Goal: Communication & Community: Answer question/provide support

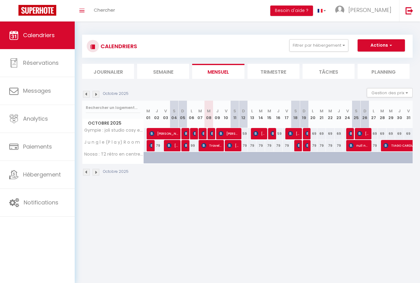
click at [71, 0] on link at bounding box center [37, 11] width 75 height 22
click at [246, 133] on div "59" at bounding box center [243, 133] width 9 height 11
type input "59"
type input "Dim 12 Octobre 2025"
type input "Lun 13 Octobre 2025"
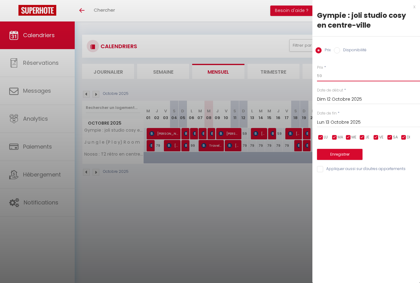
click at [358, 81] on input "59" at bounding box center [368, 75] width 103 height 11
click at [360, 83] on div "Prix * 59 Statut * Disponible Indisponible Date de début * Dim 12 Octobre 2025 …" at bounding box center [366, 115] width 108 height 116
click at [331, 76] on input "59" at bounding box center [368, 75] width 103 height 11
click at [331, 75] on input "59" at bounding box center [368, 75] width 103 height 11
type input "5"
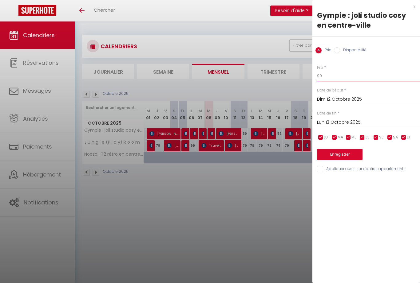
type input "99"
click at [351, 152] on button "Enregistrer" at bounding box center [339, 154] width 45 height 11
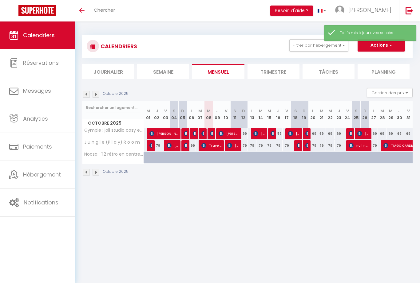
click at [283, 137] on div "59" at bounding box center [286, 133] width 9 height 11
click at [281, 133] on div "59" at bounding box center [278, 133] width 9 height 11
type input "59"
type input "Jeu 16 Octobre 2025"
type input "Ven 17 Octobre 2025"
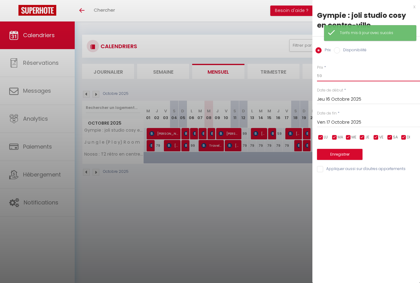
click at [344, 72] on input "59" at bounding box center [368, 75] width 103 height 11
click at [326, 78] on input "59" at bounding box center [368, 75] width 103 height 11
type input "5"
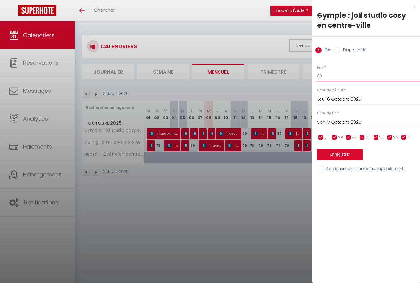
type input "99"
click at [343, 156] on button "Enregistrer" at bounding box center [339, 154] width 45 height 11
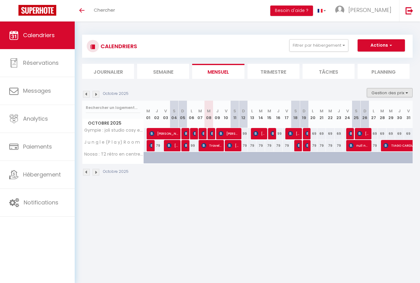
click at [401, 91] on button "Gestion des prix" at bounding box center [390, 92] width 46 height 9
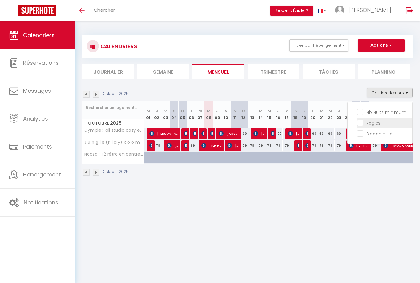
click at [368, 123] on input "Règles" at bounding box center [384, 123] width 55 height 6
checkbox input "true"
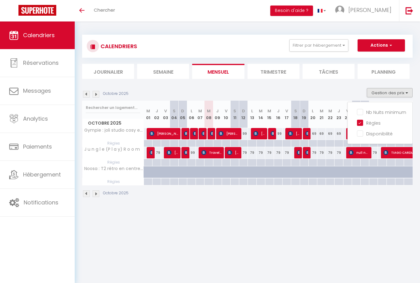
click at [317, 143] on div at bounding box center [210, 141] width 420 height 283
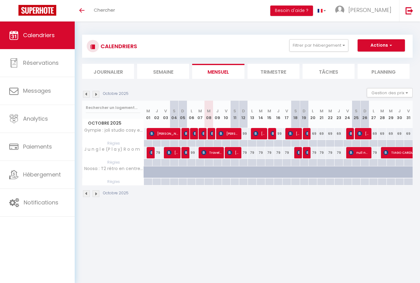
click at [317, 141] on div at bounding box center [312, 143] width 9 height 7
type input "Lun 20 Octobre 2025"
type input "Mar 21 Octobre 2025"
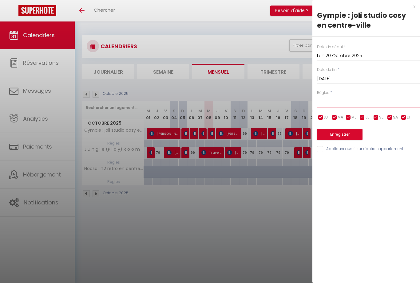
click at [374, 102] on select "Aucun No Checkin No Checkout Pas d'arrivée / Pas de départ" at bounding box center [368, 102] width 103 height 12
click at [375, 103] on select "Aucun No Checkin No Checkout Pas d'arrivée / Pas de départ" at bounding box center [368, 102] width 103 height 12
select select "0"
click at [365, 146] on input "Appliquer aussi sur d'autres appartements" at bounding box center [368, 149] width 103 height 6
click at [365, 149] on input "Appliquer aussi sur d'autres appartements" at bounding box center [368, 149] width 103 height 6
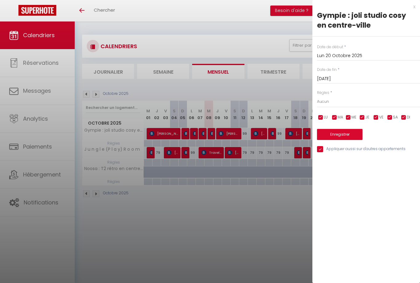
checkbox input "false"
click at [277, 211] on div at bounding box center [210, 141] width 420 height 283
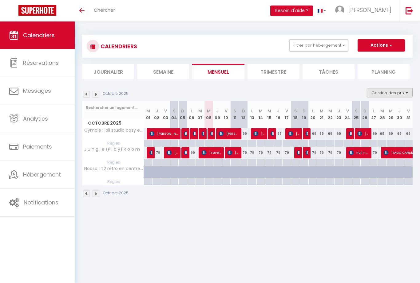
click at [404, 90] on button "Gestion des prix" at bounding box center [390, 92] width 46 height 9
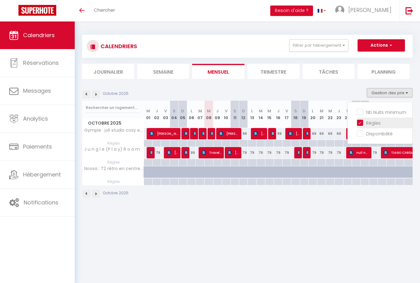
click at [365, 125] on input "Règles" at bounding box center [384, 123] width 55 height 6
checkbox input "false"
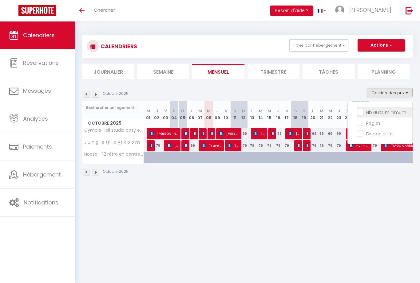
click at [382, 114] on input "Nb Nuits minimum" at bounding box center [384, 112] width 55 height 6
checkbox input "true"
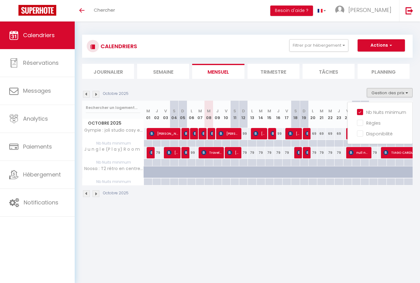
click at [324, 200] on div at bounding box center [210, 141] width 420 height 283
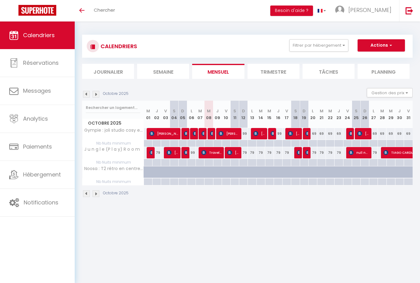
click at [312, 143] on div at bounding box center [312, 143] width 9 height 7
type input "Lun 20 Octobre 2025"
type input "Mar 21 Octobre 2025"
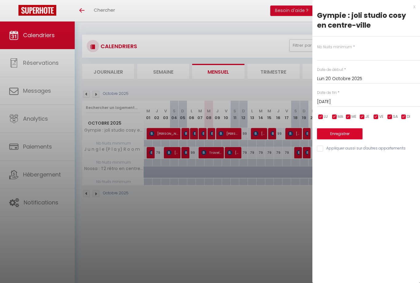
click at [363, 101] on input "Mar 21 Octobre 2025" at bounding box center [368, 102] width 103 height 8
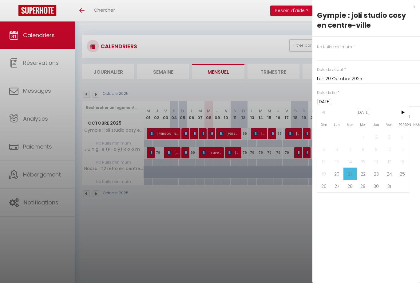
click at [270, 217] on div at bounding box center [210, 141] width 420 height 283
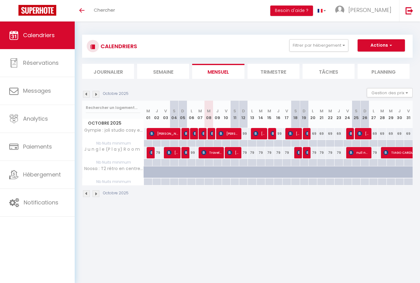
click at [316, 136] on div "69" at bounding box center [312, 133] width 9 height 11
type input "69"
type input "Lun 20 Octobre 2025"
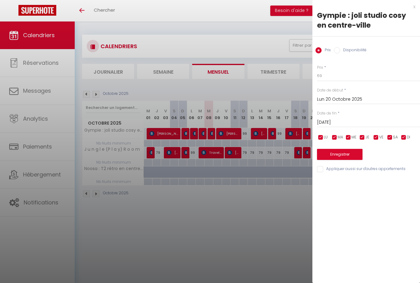
click at [366, 122] on input "Mar 21 Octobre 2025" at bounding box center [368, 123] width 103 height 8
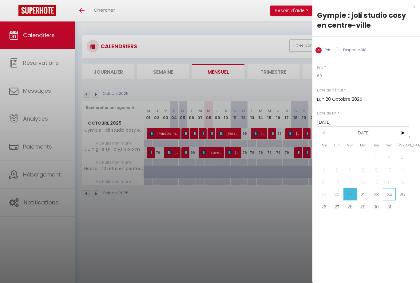
click at [388, 192] on span "24" at bounding box center [389, 194] width 13 height 12
type input "Ven 24 Octobre 2025"
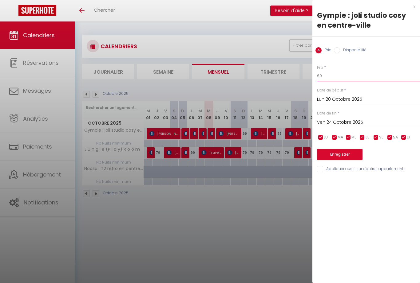
click at [356, 78] on input "69" at bounding box center [368, 75] width 103 height 11
click at [283, 210] on div at bounding box center [210, 141] width 420 height 283
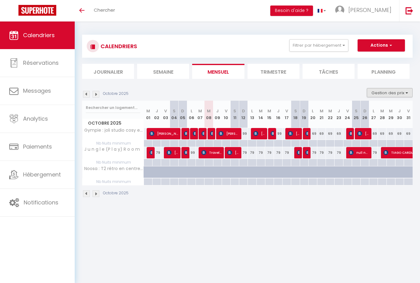
click at [400, 92] on button "Gestion des prix" at bounding box center [390, 92] width 46 height 9
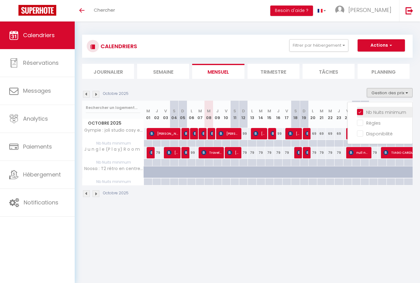
click at [385, 113] on input "Nb Nuits minimum" at bounding box center [384, 112] width 55 height 6
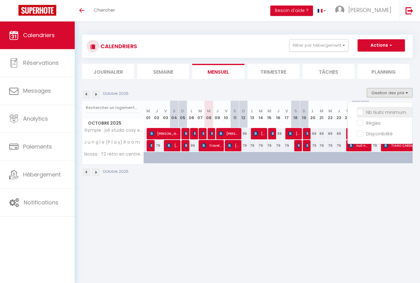
click at [387, 114] on input "Nb Nuits minimum" at bounding box center [384, 112] width 55 height 6
checkbox input "true"
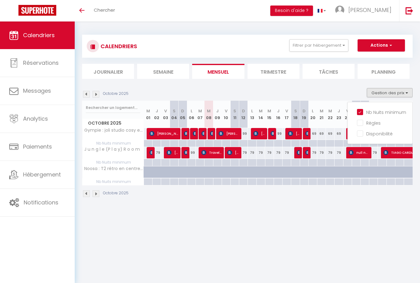
click at [308, 205] on div at bounding box center [210, 141] width 420 height 283
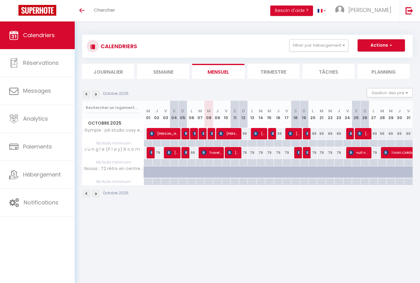
click at [316, 143] on div at bounding box center [312, 143] width 9 height 7
type input "Lun 20 Octobre 2025"
type input "Mar 21 Octobre 2025"
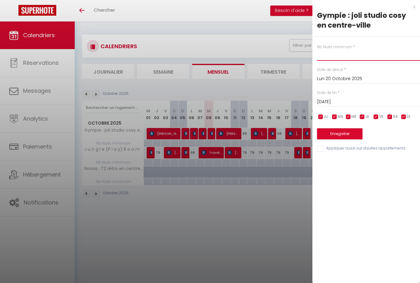
click at [373, 55] on input "text" at bounding box center [368, 55] width 103 height 11
type input "2"
click at [363, 99] on input "Mar 21 Octobre 2025" at bounding box center [368, 102] width 103 height 8
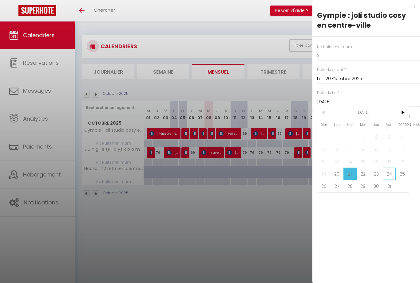
click at [389, 175] on span "24" at bounding box center [389, 174] width 13 height 12
type input "Ven 24 Octobre 2025"
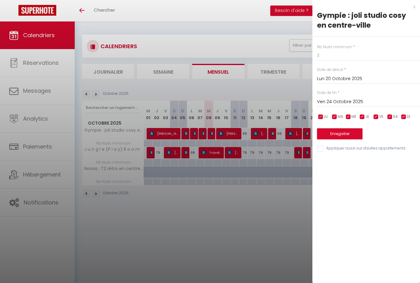
click at [351, 134] on button "Enregistrer" at bounding box center [339, 133] width 45 height 11
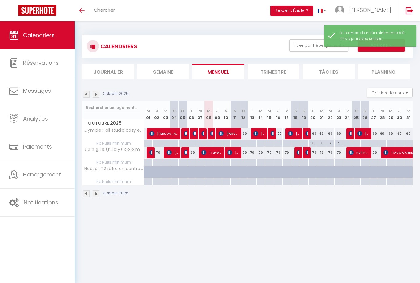
click at [375, 145] on div at bounding box center [373, 143] width 9 height 7
type input "Lun 27 Octobre 2025"
type input "Mar 28 Octobre 2025"
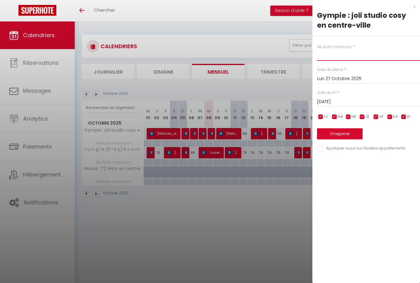
click at [392, 57] on input "text" at bounding box center [368, 55] width 103 height 11
type input "2"
click at [360, 96] on div "Mar 28 Octobre 2025 < Oct 2025 > Dim Lun Mar Mer Jeu Ven Sam 1 2 3 4 5 6 7 8 9 …" at bounding box center [368, 101] width 103 height 11
click at [365, 78] on input "Lun 27 Octobre 2025" at bounding box center [368, 79] width 103 height 8
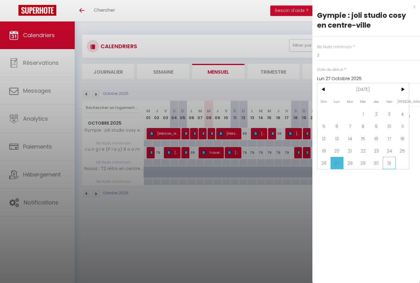
click at [393, 167] on span "31" at bounding box center [389, 163] width 13 height 12
type input "Ven 31 Octobre 2025"
type input "Sam 01 Novembre 2025"
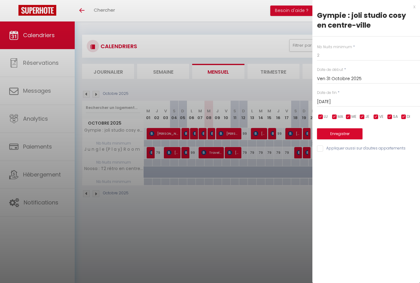
click at [377, 80] on input "Ven 31 Octobre 2025" at bounding box center [368, 79] width 103 height 8
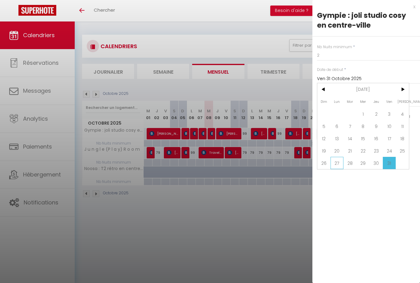
click at [341, 166] on span "27" at bounding box center [336, 163] width 13 height 12
type input "Lun 27 Octobre 2025"
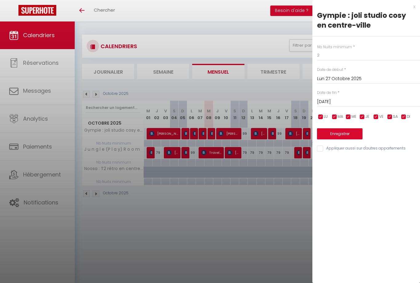
click at [375, 98] on input "Sam 01 Novembre 2025" at bounding box center [368, 102] width 103 height 8
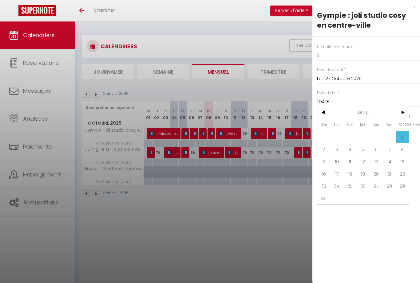
click at [402, 139] on span "1" at bounding box center [402, 137] width 13 height 12
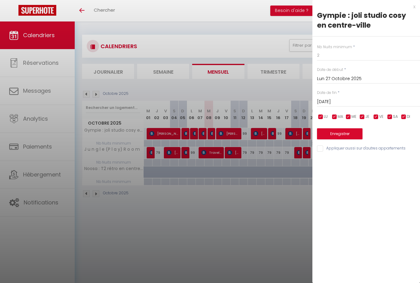
click at [349, 133] on button "Enregistrer" at bounding box center [339, 133] width 45 height 11
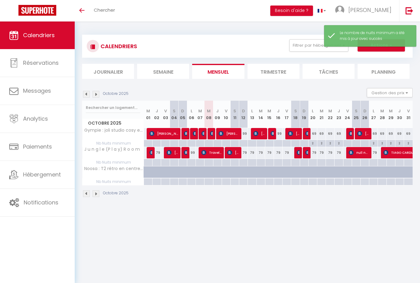
click at [245, 152] on div "79" at bounding box center [243, 152] width 9 height 11
type input "79"
type input "Dim 12 Octobre 2025"
type input "Lun 13 Octobre 2025"
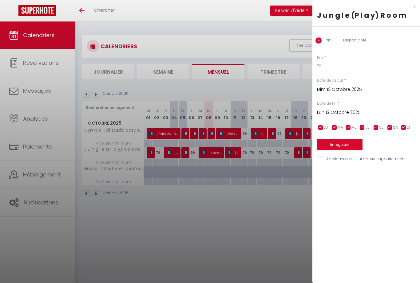
click at [259, 217] on div at bounding box center [210, 141] width 420 height 283
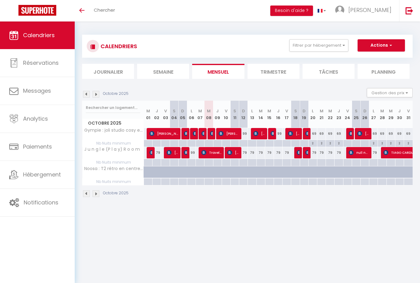
click at [248, 164] on div at bounding box center [251, 162] width 9 height 7
type input "Lun 13 Octobre 2025"
type input "Mar 14 Octobre 2025"
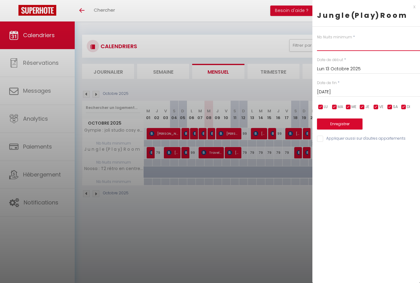
click at [367, 46] on input "text" at bounding box center [368, 45] width 103 height 11
type input "2"
click at [357, 93] on input "Mar 14 Octobre 2025" at bounding box center [368, 92] width 103 height 8
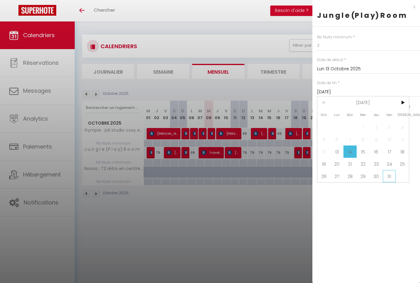
click at [388, 180] on span "31" at bounding box center [389, 176] width 13 height 12
type input "Ven 31 Octobre 2025"
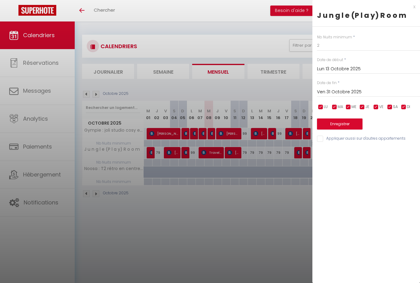
click at [356, 122] on button "Enregistrer" at bounding box center [339, 124] width 45 height 11
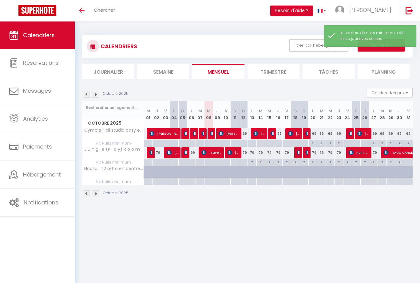
click at [377, 153] on div "79" at bounding box center [373, 152] width 9 height 11
type input "79"
type input "Lun 27 Octobre 2025"
type input "Mar 28 Octobre 2025"
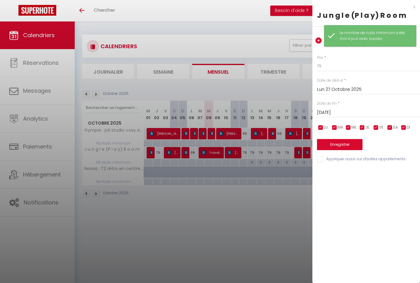
click at [268, 221] on div at bounding box center [210, 141] width 420 height 283
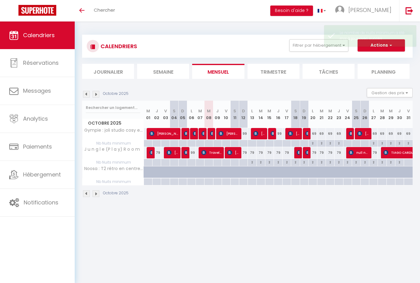
click at [375, 164] on div "2" at bounding box center [373, 162] width 8 height 6
type input "2"
type input "Lun 27 Octobre 2025"
type input "Mar 28 Octobre 2025"
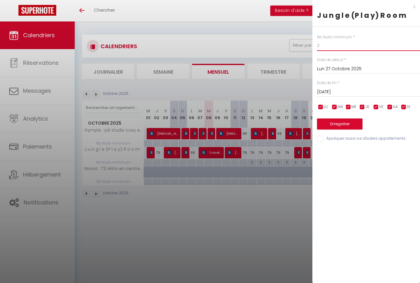
click at [388, 45] on input "2" at bounding box center [368, 45] width 103 height 11
type input "1"
click at [352, 124] on button "Enregistrer" at bounding box center [339, 124] width 45 height 11
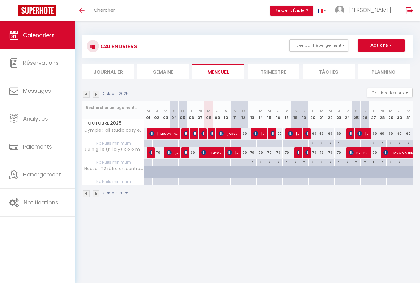
click at [380, 150] on div "79" at bounding box center [381, 152] width 9 height 11
click at [377, 154] on div "79" at bounding box center [373, 152] width 9 height 11
type input "79"
type input "Lun 27 Octobre 2025"
type input "Mar 28 Octobre 2025"
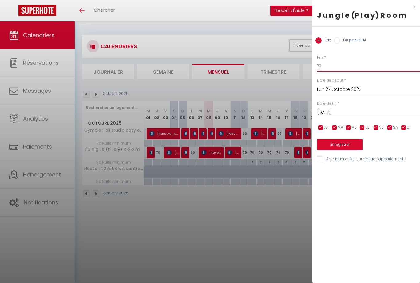
click at [373, 66] on input "79" at bounding box center [368, 66] width 103 height 11
type input "7"
type input "99"
click at [340, 140] on button "Enregistrer" at bounding box center [339, 144] width 45 height 11
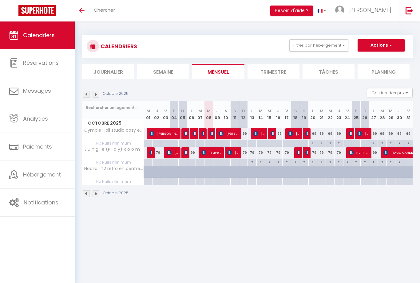
click at [284, 93] on div "Octobre 2025 Gestion des prix Nb Nuits minimum Règles Disponibilité" at bounding box center [247, 94] width 330 height 13
click at [97, 97] on img at bounding box center [96, 94] width 7 height 7
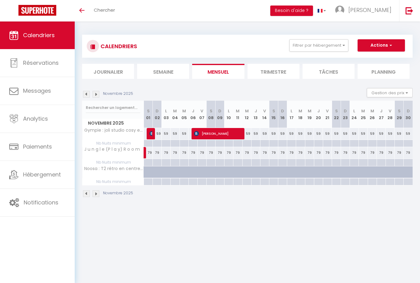
click at [96, 97] on img at bounding box center [96, 94] width 7 height 7
select select
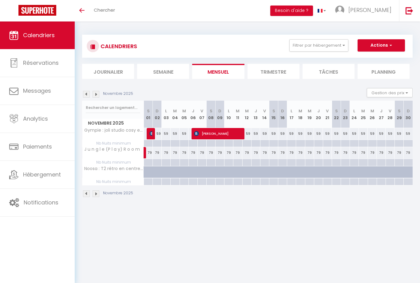
select select
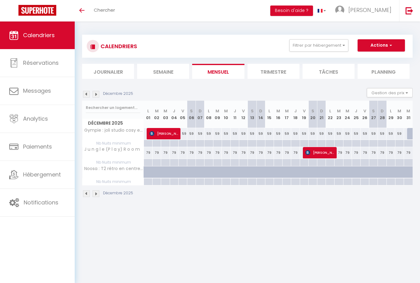
click at [175, 129] on span "[PERSON_NAME]" at bounding box center [163, 134] width 29 height 12
select select "OK"
select select "KO"
select select "0"
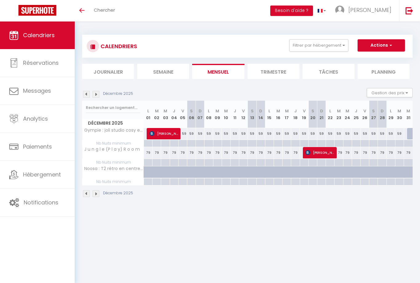
select select "1"
select select
select select "36546"
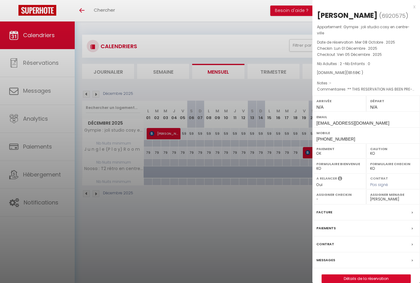
click at [209, 235] on div at bounding box center [210, 141] width 420 height 283
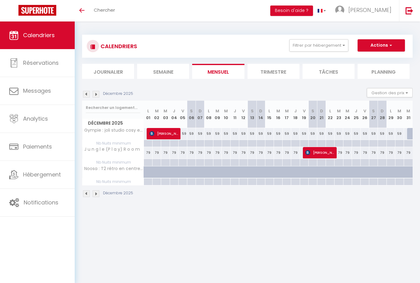
click at [329, 141] on div at bounding box center [330, 140] width 8 height 1
type input "Lun 22 Décembre 2025"
type input "Mar 23 Décembre 2025"
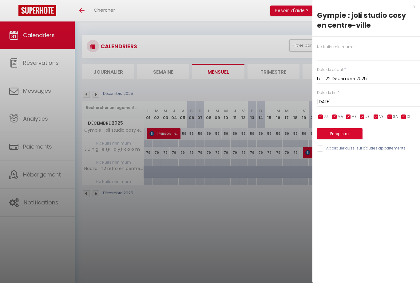
click at [286, 191] on div at bounding box center [210, 141] width 420 height 283
type input "undefined aN undefined NaN"
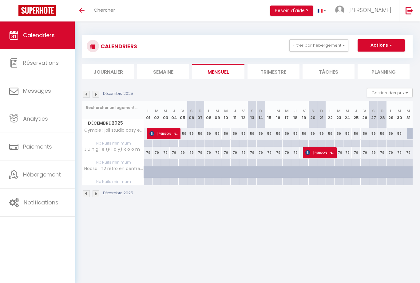
click at [329, 144] on div at bounding box center [329, 143] width 9 height 7
type input "Lun 22 Décembre 2025"
type input "Mar 23 Décembre 2025"
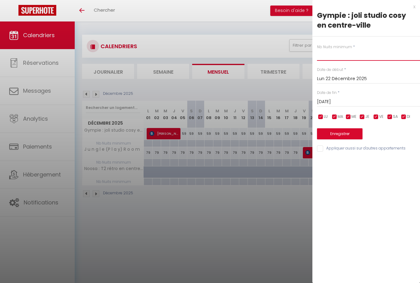
click at [375, 56] on input "text" at bounding box center [368, 55] width 103 height 11
type input "2"
click at [374, 105] on input "Mar 23 Décembre 2025" at bounding box center [368, 102] width 103 height 8
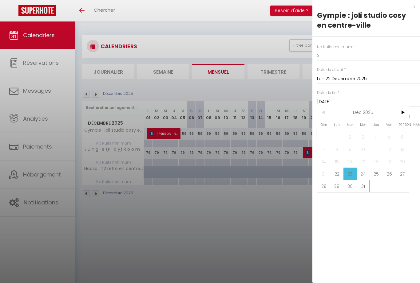
click at [363, 186] on span "31" at bounding box center [363, 186] width 13 height 12
type input "Mer 31 Décembre 2025"
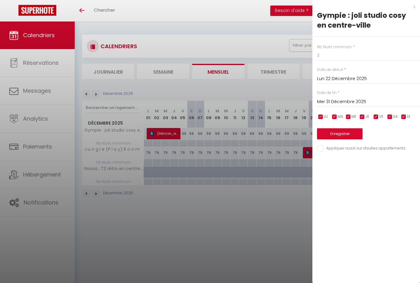
click at [354, 132] on button "Enregistrer" at bounding box center [339, 133] width 45 height 11
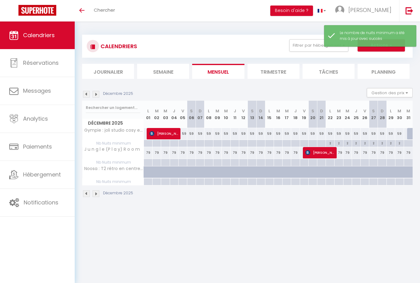
click at [333, 163] on div at bounding box center [329, 162] width 9 height 7
type input "Lun 22 Décembre 2025"
type input "Mar 23 Décembre 2025"
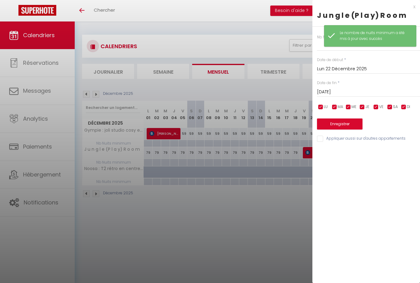
click at [366, 56] on div "Nb Nuits minimum * Date de début * Lun 22 Décembre 2025 < Déc 2025 > Dim Lun Ma…" at bounding box center [366, 85] width 108 height 116
click at [342, 48] on input "text" at bounding box center [368, 45] width 103 height 11
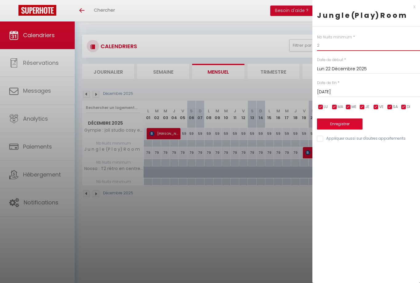
type input "2"
click at [374, 94] on input "Mar 23 Décembre 2025" at bounding box center [368, 92] width 103 height 8
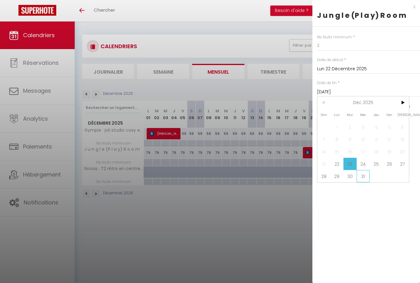
click at [362, 177] on span "31" at bounding box center [363, 176] width 13 height 12
type input "Mer 31 Décembre 2025"
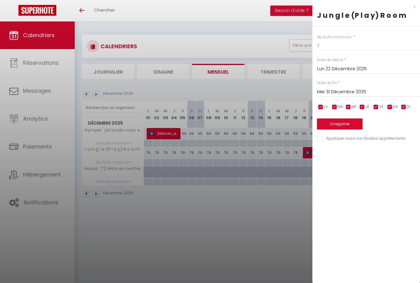
click at [356, 120] on button "Enregistrer" at bounding box center [339, 124] width 45 height 11
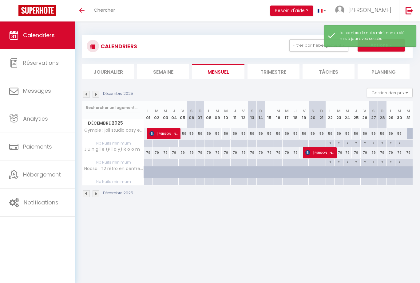
click at [412, 144] on div at bounding box center [408, 143] width 9 height 7
type input "Mer 31 Décembre 2025"
type input "Jeu 01 Janvier 2026"
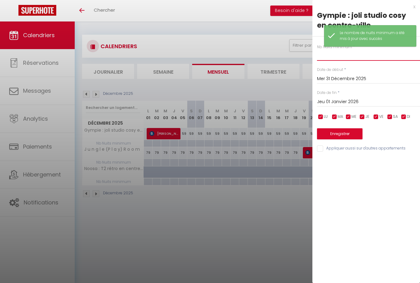
click at [386, 53] on input "text" at bounding box center [368, 55] width 103 height 11
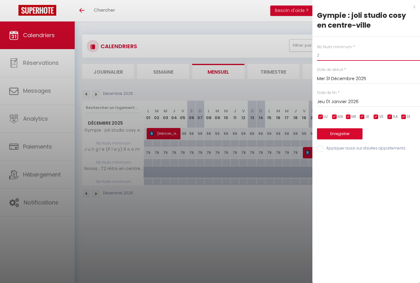
type input "2"
click at [348, 138] on button "Enregistrer" at bounding box center [339, 133] width 45 height 11
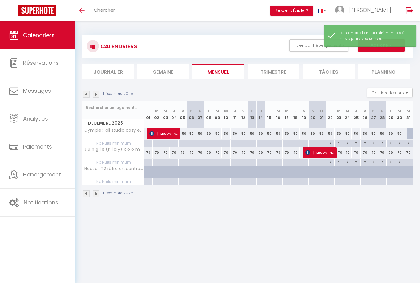
click at [410, 162] on div at bounding box center [408, 162] width 9 height 7
type input "Mer 31 Décembre 2025"
type input "Jeu 01 Janvier 2026"
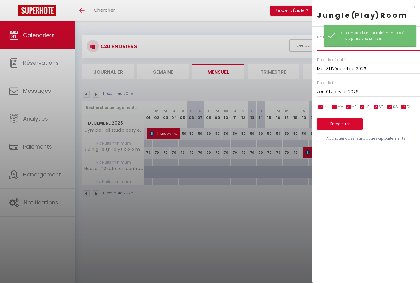
click at [321, 48] on input "text" at bounding box center [368, 45] width 103 height 11
type input "2"
click at [347, 122] on button "Enregistrer" at bounding box center [339, 124] width 45 height 11
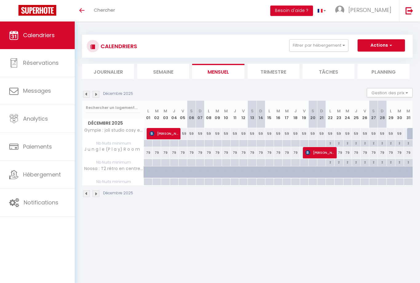
click at [327, 133] on div "59" at bounding box center [330, 133] width 9 height 11
type input "59"
type input "Lun 22 Décembre 2025"
type input "Mar 23 Décembre 2025"
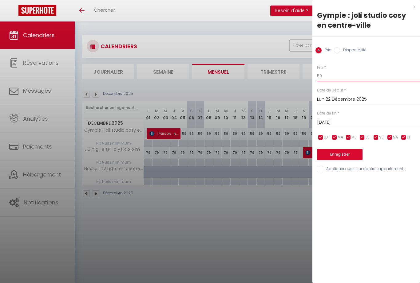
click at [357, 76] on input "59" at bounding box center [368, 75] width 103 height 11
type input "5"
type input "7"
type input "69"
click at [363, 124] on input "Mar 23 Décembre 2025" at bounding box center [368, 123] width 103 height 8
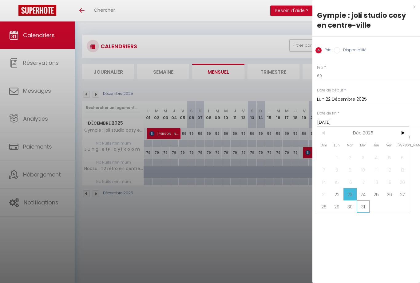
click at [364, 210] on span "31" at bounding box center [363, 207] width 13 height 12
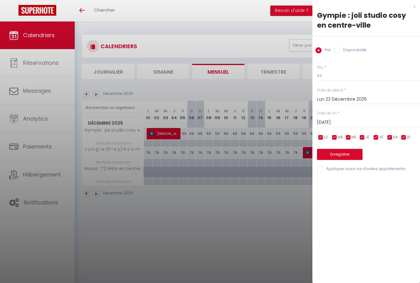
type input "Mer 31 Décembre 2025"
click at [350, 153] on button "Enregistrer" at bounding box center [339, 154] width 45 height 11
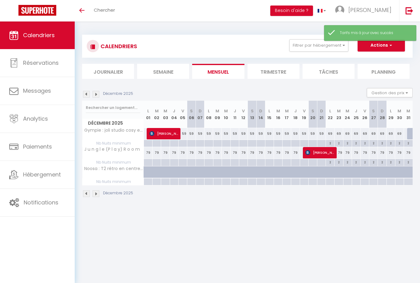
click at [410, 135] on div at bounding box center [411, 134] width 9 height 12
type input "49"
type input "Mer 31 Décembre 2025"
type input "Jeu 01 Janvier 2026"
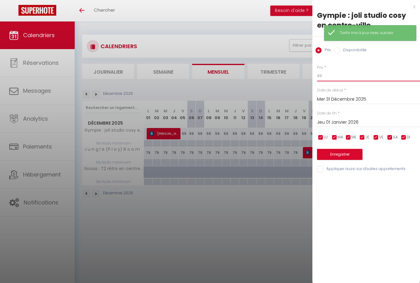
click at [380, 80] on input "49" at bounding box center [368, 75] width 103 height 11
type input "4"
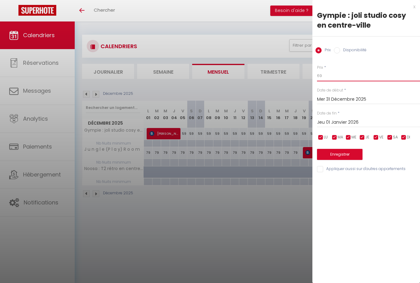
type input "69"
click at [346, 158] on button "Enregistrer" at bounding box center [339, 154] width 45 height 11
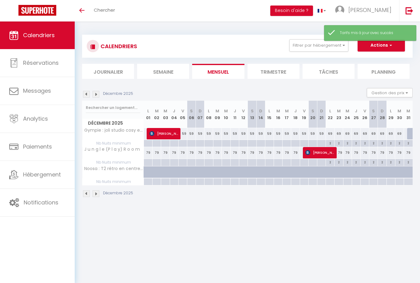
click at [103, 94] on div "Décembre 2025" at bounding box center [108, 94] width 53 height 7
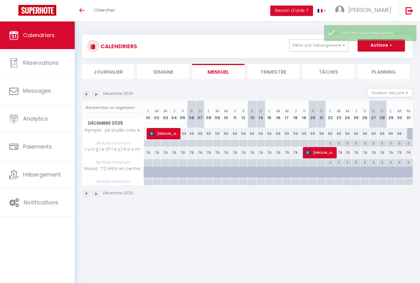
click at [99, 97] on img at bounding box center [96, 94] width 7 height 7
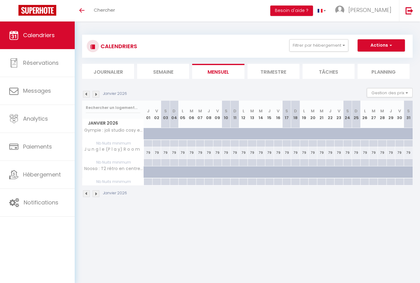
click at [248, 135] on div at bounding box center [252, 134] width 9 height 12
type input "49"
type input "Mar 13 Janvier 2026"
type input "Mer 14 Janvier 2026"
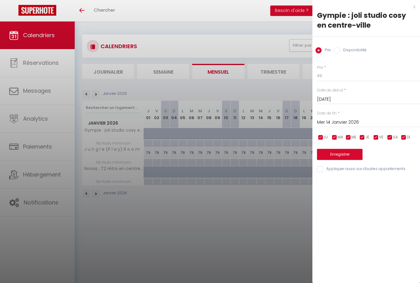
click at [334, 151] on button "Enregistrer" at bounding box center [339, 154] width 45 height 11
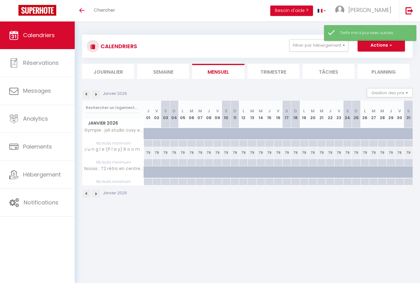
click at [83, 97] on img at bounding box center [86, 94] width 7 height 7
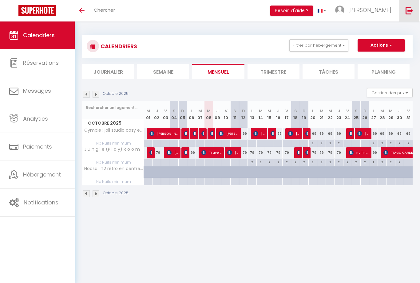
click at [413, 10] on img at bounding box center [409, 11] width 8 height 8
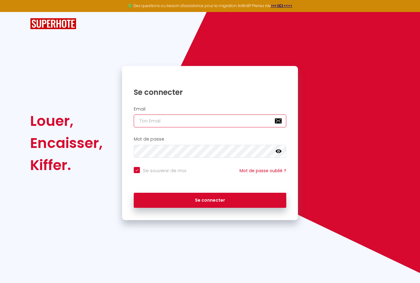
click at [232, 118] on input "email" at bounding box center [210, 121] width 152 height 13
type input "[EMAIL_ADDRESS][DOMAIN_NAME]"
click at [210, 199] on button "Se connecter" at bounding box center [210, 200] width 152 height 15
checkbox input "true"
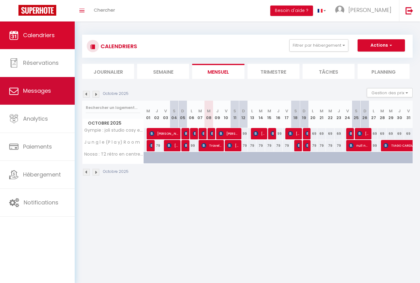
click at [37, 99] on link "Messages" at bounding box center [37, 91] width 75 height 28
select select "message"
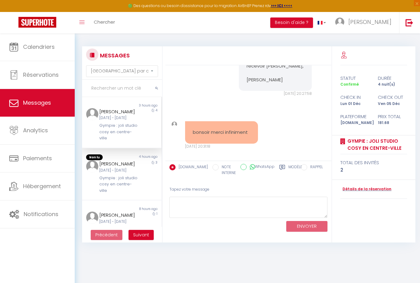
scroll to position [319, 0]
click at [219, 202] on textarea at bounding box center [248, 207] width 158 height 21
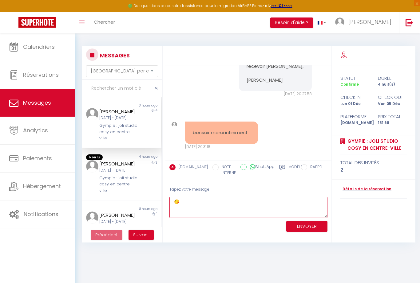
type textarea "😘"
click at [309, 225] on button "ENVOYER" at bounding box center [306, 226] width 41 height 11
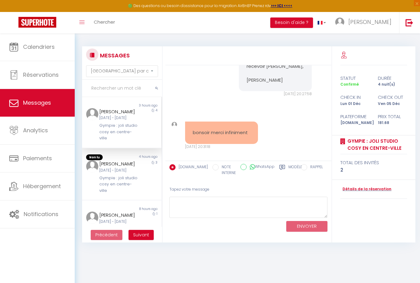
scroll to position [371, 0]
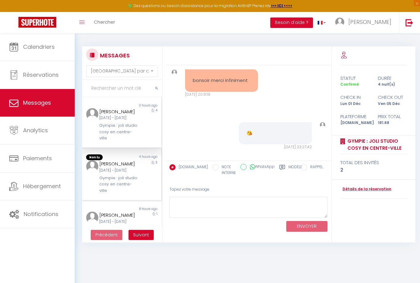
click at [137, 174] on div "[DATE] - [DATE]" at bounding box center [118, 171] width 38 height 6
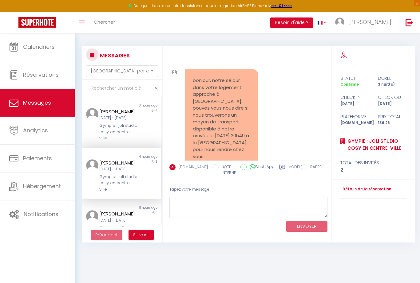
scroll to position [968, 0]
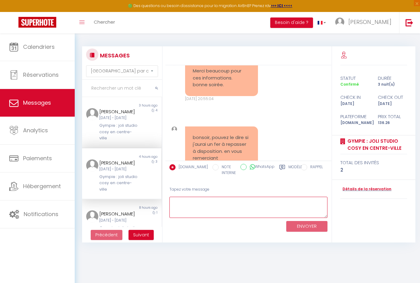
click at [239, 198] on textarea at bounding box center [248, 207] width 158 height 21
type textarea "b"
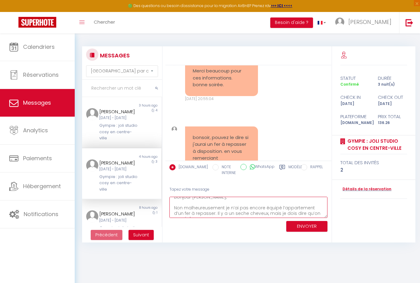
scroll to position [8, 0]
click at [231, 206] on textarea "Bonjour [PERSON_NAME], Non malheureusement je n’ai pas encore équipé l’appartem…" at bounding box center [248, 207] width 158 height 21
click at [232, 210] on textarea "Bonjour [PERSON_NAME], Non malheureusement je n’ai pas encore équipé l’appartem…" at bounding box center [248, 207] width 158 height 21
click at [207, 209] on textarea "Bonjour [PERSON_NAME], Non malheureusement je n’ai pas encore équipé l’appartem…" at bounding box center [248, 207] width 158 height 21
click at [232, 210] on textarea "Bonjour [PERSON_NAME], Non malheureusement je n’ai pas encore équipé l’appartem…" at bounding box center [248, 207] width 158 height 21
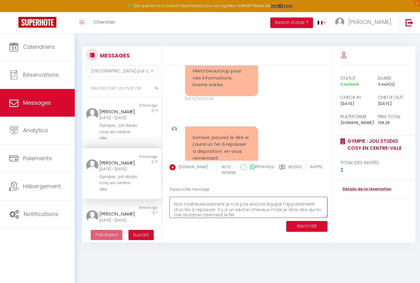
click at [243, 210] on textarea "Bonjour [PERSON_NAME], Non malheureusement je n’ai pas encore équipé l’appartem…" at bounding box center [248, 207] width 158 height 21
click at [237, 217] on textarea "Bonjour [PERSON_NAME], Non malheureusement je n’ai pas encore équipé l’appartem…" at bounding box center [248, 207] width 158 height 21
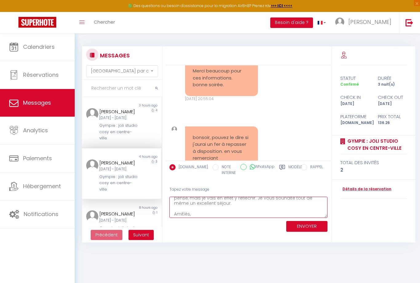
scroll to position [34, 0]
type textarea "Bonjour [PERSON_NAME], Non malheureusement je n’ai pas encore équipé l’appartem…"
click at [308, 224] on button "ENVOYER" at bounding box center [306, 226] width 41 height 11
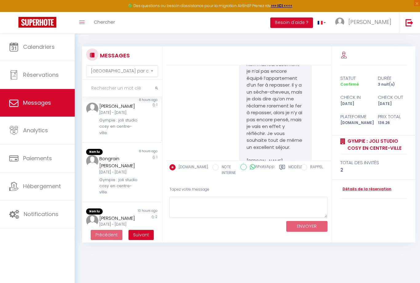
scroll to position [107, 0]
click at [137, 137] on div "Gympie : joli studio cosy en centre-ville" at bounding box center [118, 128] width 38 height 19
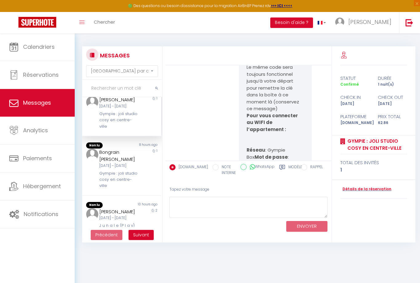
scroll to position [120, 0]
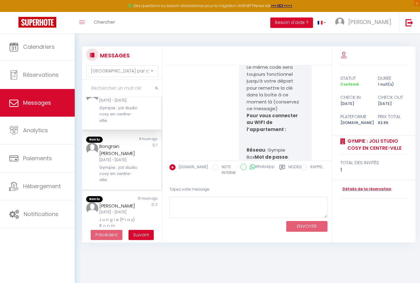
click at [127, 163] on div "[DATE] - [DATE]" at bounding box center [118, 160] width 38 height 6
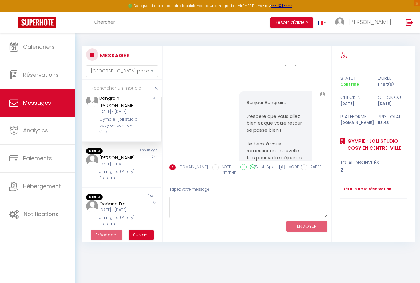
scroll to position [168, 0]
click at [131, 167] on div "[DATE] - [DATE]" at bounding box center [118, 164] width 38 height 6
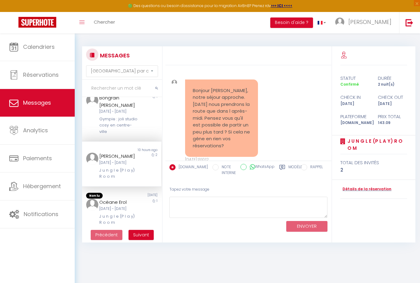
click at [288, 168] on label "Modèles" at bounding box center [296, 170] width 16 height 13
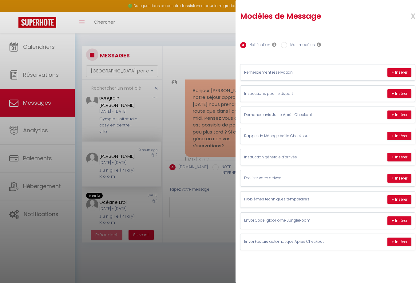
click at [301, 48] on label "Mes modèles" at bounding box center [301, 45] width 28 height 7
click at [287, 48] on input "Mes modèles" at bounding box center [284, 45] width 6 height 6
radio input "true"
radio input "false"
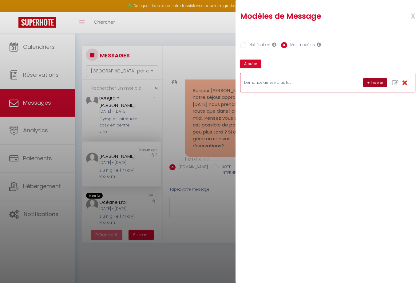
click at [375, 85] on button "+ Insérer" at bounding box center [375, 82] width 24 height 9
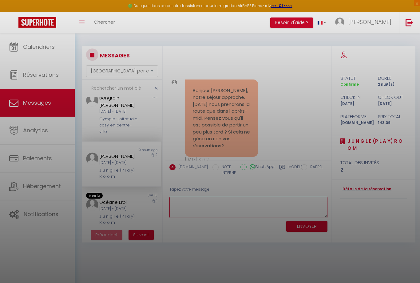
type textarea "Bonjour Xxx Alors l'arrivée est à partir de 15h, mais je comprends qu'il est pl…"
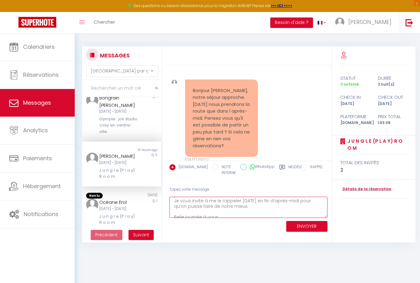
scroll to position [81, 0]
type textarea "Bonjour [PERSON_NAME], Je comprends qu’il soit plus confortable de pouvoir rest…"
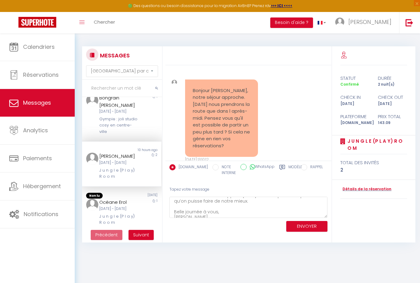
click at [311, 223] on button "ENVOYER" at bounding box center [306, 226] width 41 height 11
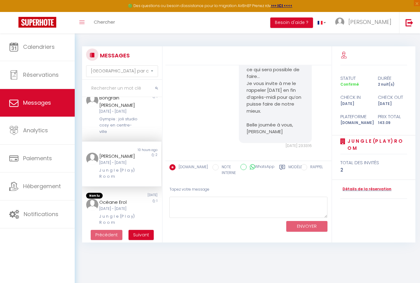
click at [295, 169] on label "Modèles" at bounding box center [296, 170] width 16 height 13
radio input "true"
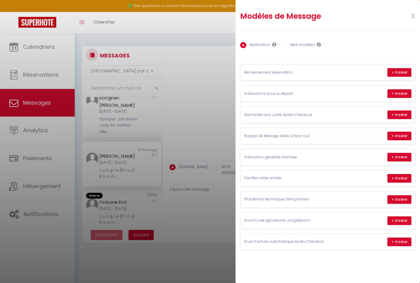
click at [314, 44] on label "Mes modèles" at bounding box center [301, 45] width 28 height 7
click at [287, 44] on input "Mes modèles" at bounding box center [284, 45] width 6 height 6
radio input "true"
radio input "false"
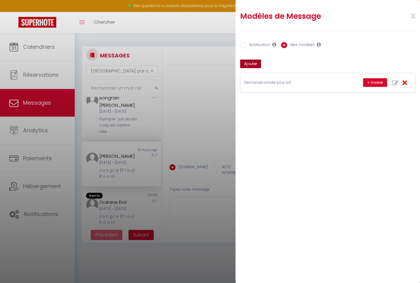
click at [247, 62] on button "Ajouter" at bounding box center [250, 64] width 21 height 9
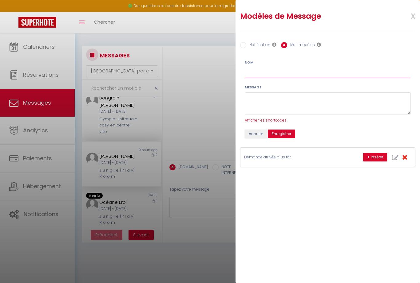
click at [304, 73] on input "Nom" at bounding box center [328, 72] width 166 height 11
type input "Demande départ tardif"
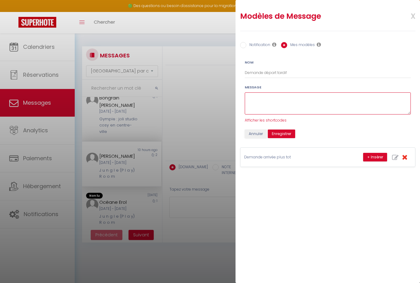
click at [323, 94] on textarea at bounding box center [328, 104] width 166 height 22
paste textarea "Bonjour [PERSON_NAME], Je comprends qu’il soit plus confortable de pouvoir rest…"
click at [271, 98] on textarea "Bonjour [PERSON_NAME], Je comprends qu’il soit plus confortable de pouvoir rest…" at bounding box center [328, 104] width 166 height 22
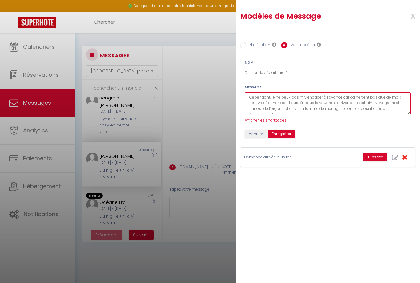
scroll to position [34, 0]
click at [370, 111] on textarea "Bonjour XX, Je comprends qu’il soit plus confortable de pouvoir rester plus lon…" at bounding box center [328, 104] width 166 height 22
click at [369, 113] on textarea "Bonjour XX, Je comprends qu’il soit plus confortable de pouvoir rester plus lon…" at bounding box center [328, 104] width 166 height 22
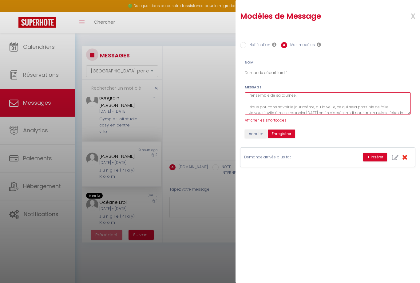
click at [310, 111] on textarea "Bonjour XX, Je comprends qu’il soit plus confortable de pouvoir rester plus lon…" at bounding box center [328, 104] width 166 height 22
click at [309, 111] on textarea "Bonjour XX, Je comprends qu’il soit plus confortable de pouvoir rester plus lon…" at bounding box center [328, 104] width 166 height 22
click at [318, 112] on textarea "Bonjour XX, Je comprends qu’il soit plus confortable de pouvoir rester plus lon…" at bounding box center [328, 104] width 166 height 22
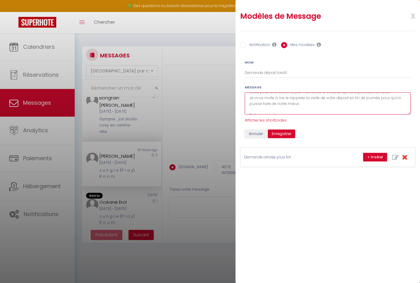
scroll to position [75, 0]
type textarea "Bonjour XX, Je comprends qu’il soit plus confortable de pouvoir rester plus lon…"
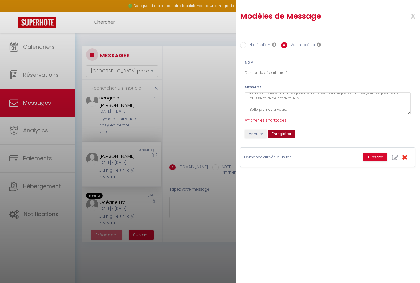
click at [288, 136] on button "Enregistrer" at bounding box center [281, 134] width 27 height 9
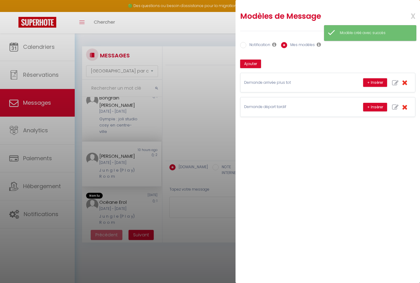
click at [412, 20] on span "x" at bounding box center [405, 15] width 19 height 14
